Goal: Entertainment & Leisure: Consume media (video, audio)

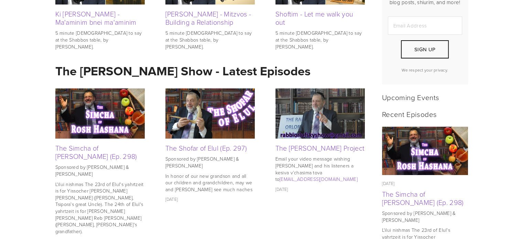
scroll to position [228, 0]
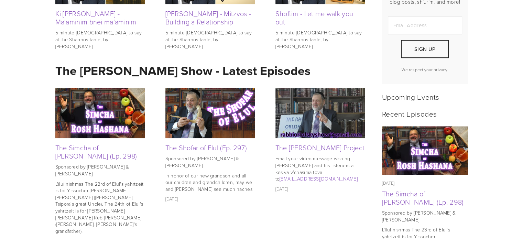
click at [105, 116] on img at bounding box center [99, 113] width 89 height 50
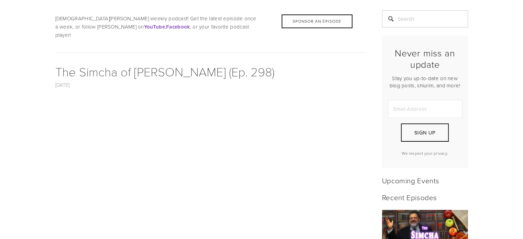
scroll to position [282, 0]
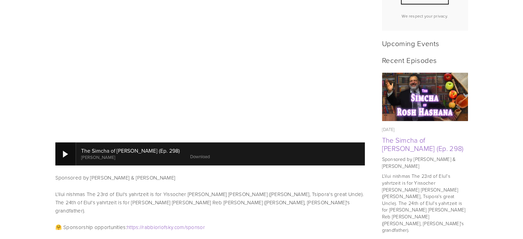
click at [67, 151] on div at bounding box center [65, 154] width 5 height 7
click at [150, 138] on div "The Simcha of [PERSON_NAME] (Ep. 298) [PERSON_NAME] 0:05 1:03:35 Download" at bounding box center [210, 153] width 321 height 31
click at [62, 147] on div at bounding box center [65, 153] width 21 height 23
